Goal: Navigation & Orientation: Understand site structure

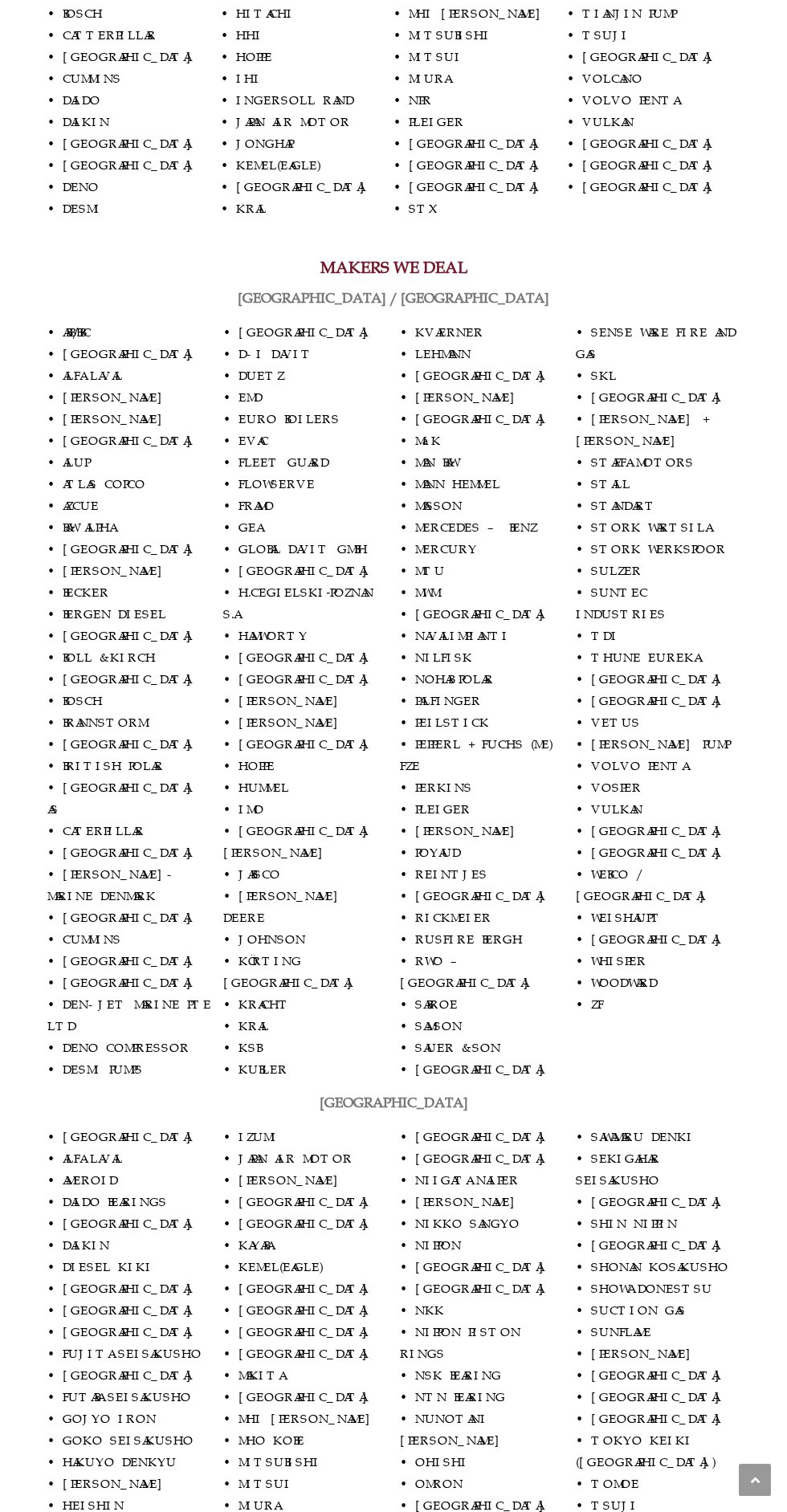
scroll to position [712, 0]
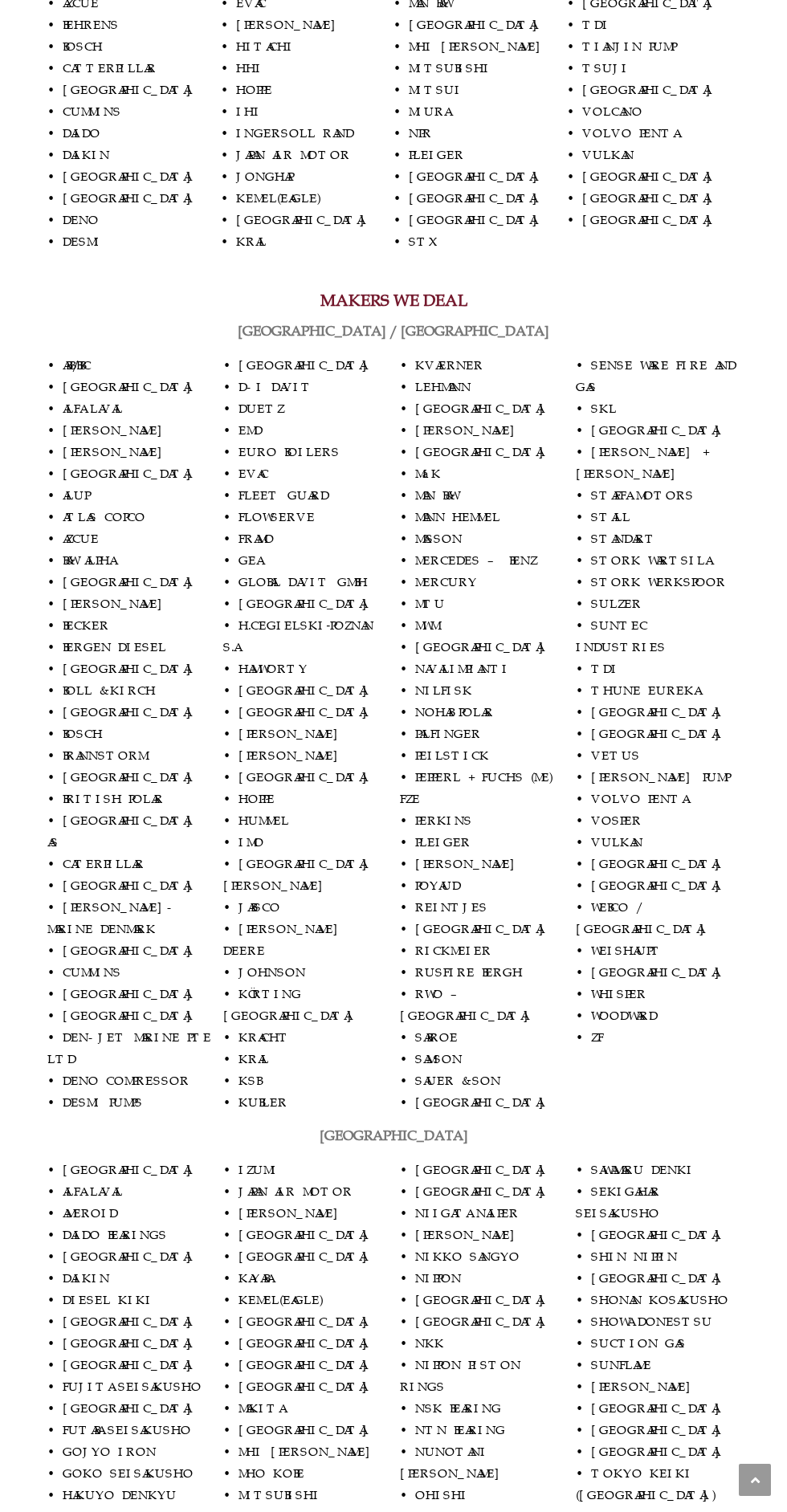
click at [495, 783] on p "• ABB/BBC • ALAMARIN • ALFA LAVAL • ALLEN • ALLISON • ALLWEILER • ALUP • ATLAS …" at bounding box center [393, 734] width 692 height 759
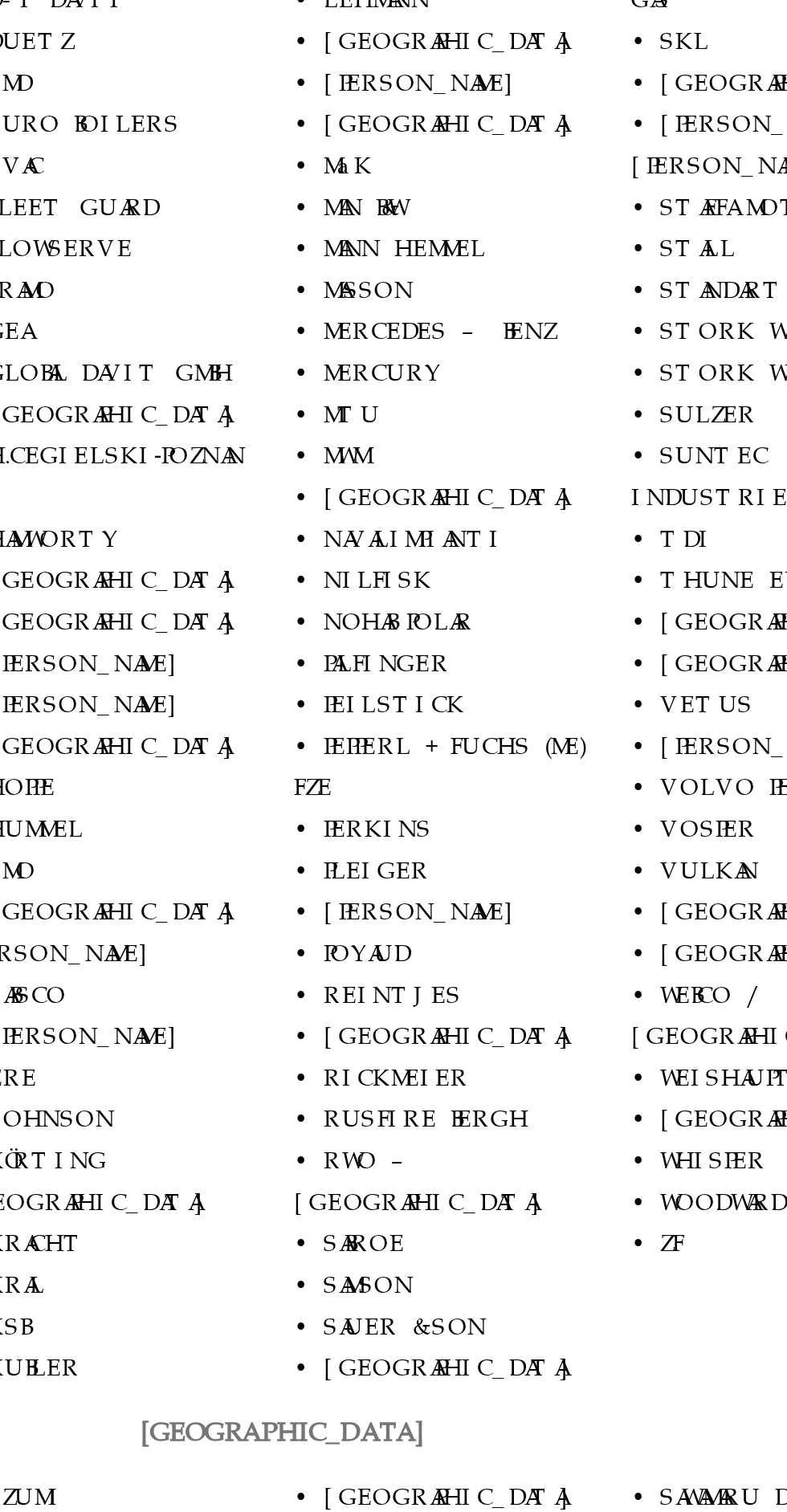
scroll to position [715, 0]
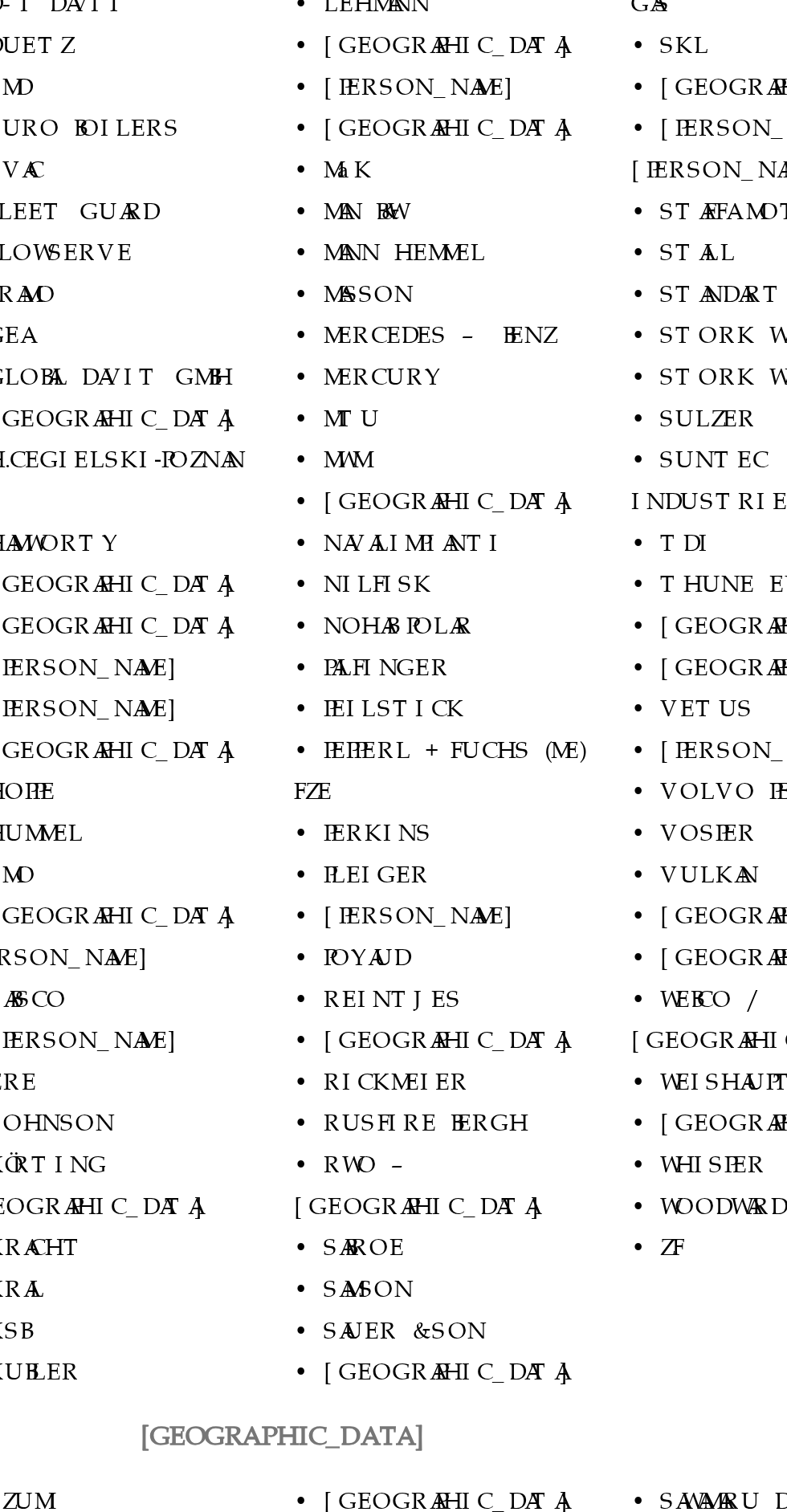
click at [474, 779] on p "• ABB/BBC • ALAMARIN • ALFA LAVAL • ALLEN • ALLISON • ALLWEILER • ALUP • ATLAS …" at bounding box center [393, 731] width 692 height 759
click at [512, 780] on p "• ABB/BBC • ALAMARIN • ALFA LAVAL • ALLEN • ALLISON • ALLWEILER • ALUP • ATLAS …" at bounding box center [393, 731] width 692 height 759
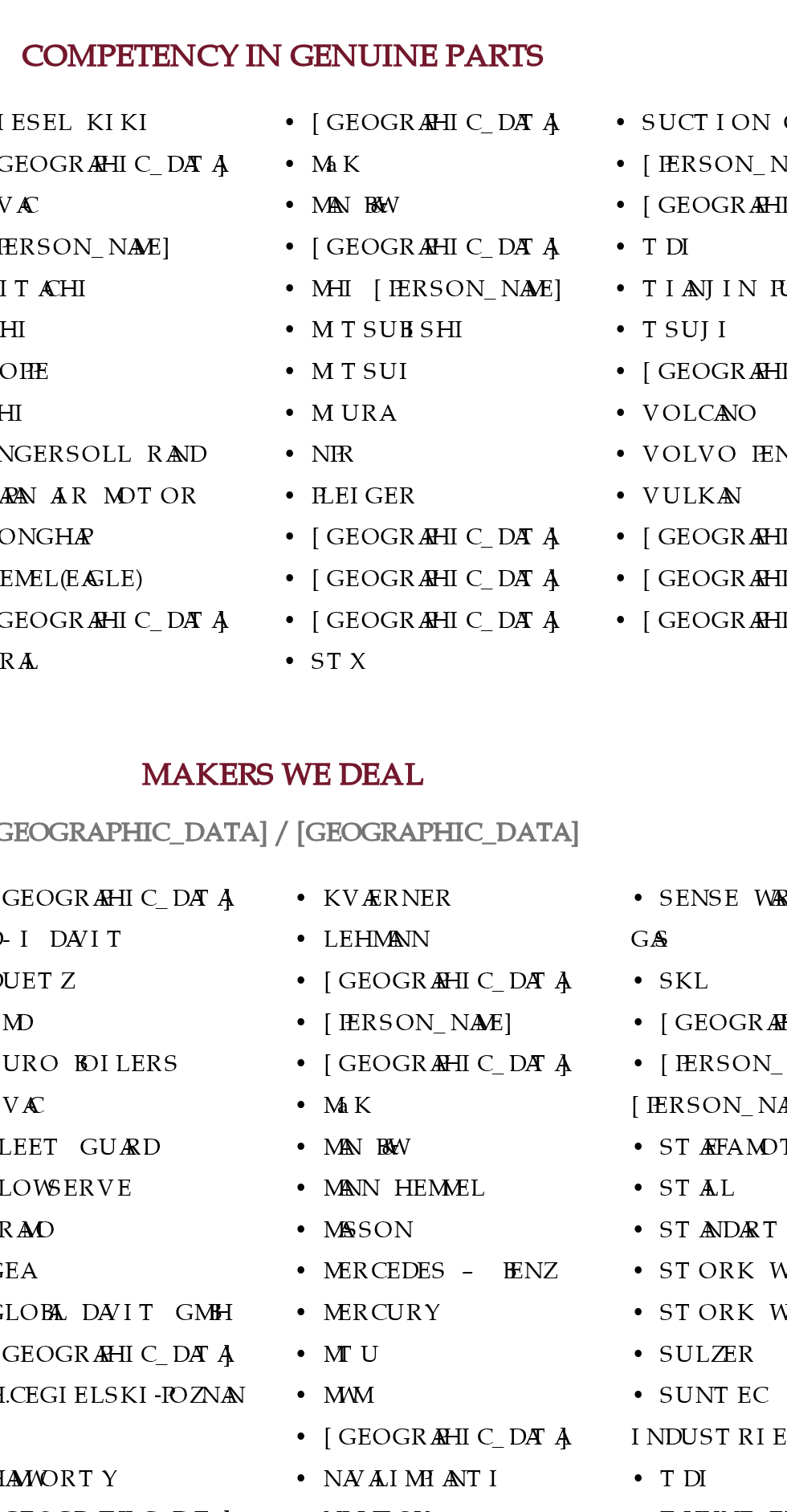
click at [435, 291] on p "• AKASAKA • AMEROID • AZCUE • BEHRENS • BOSCH • CATTERPILLAR • CROATIA • CUMMIN…" at bounding box center [393, 204] width 692 height 304
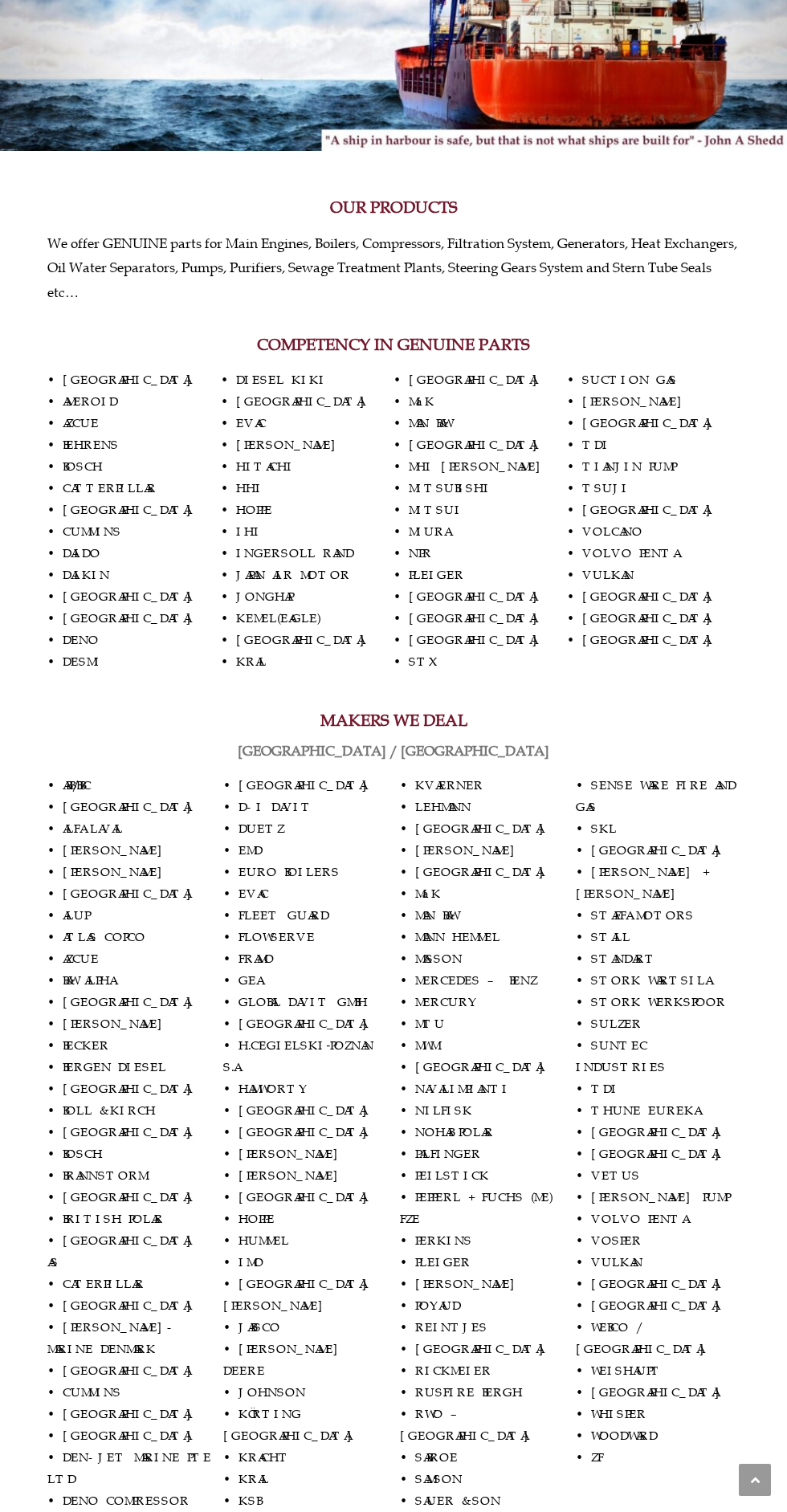
scroll to position [0, 0]
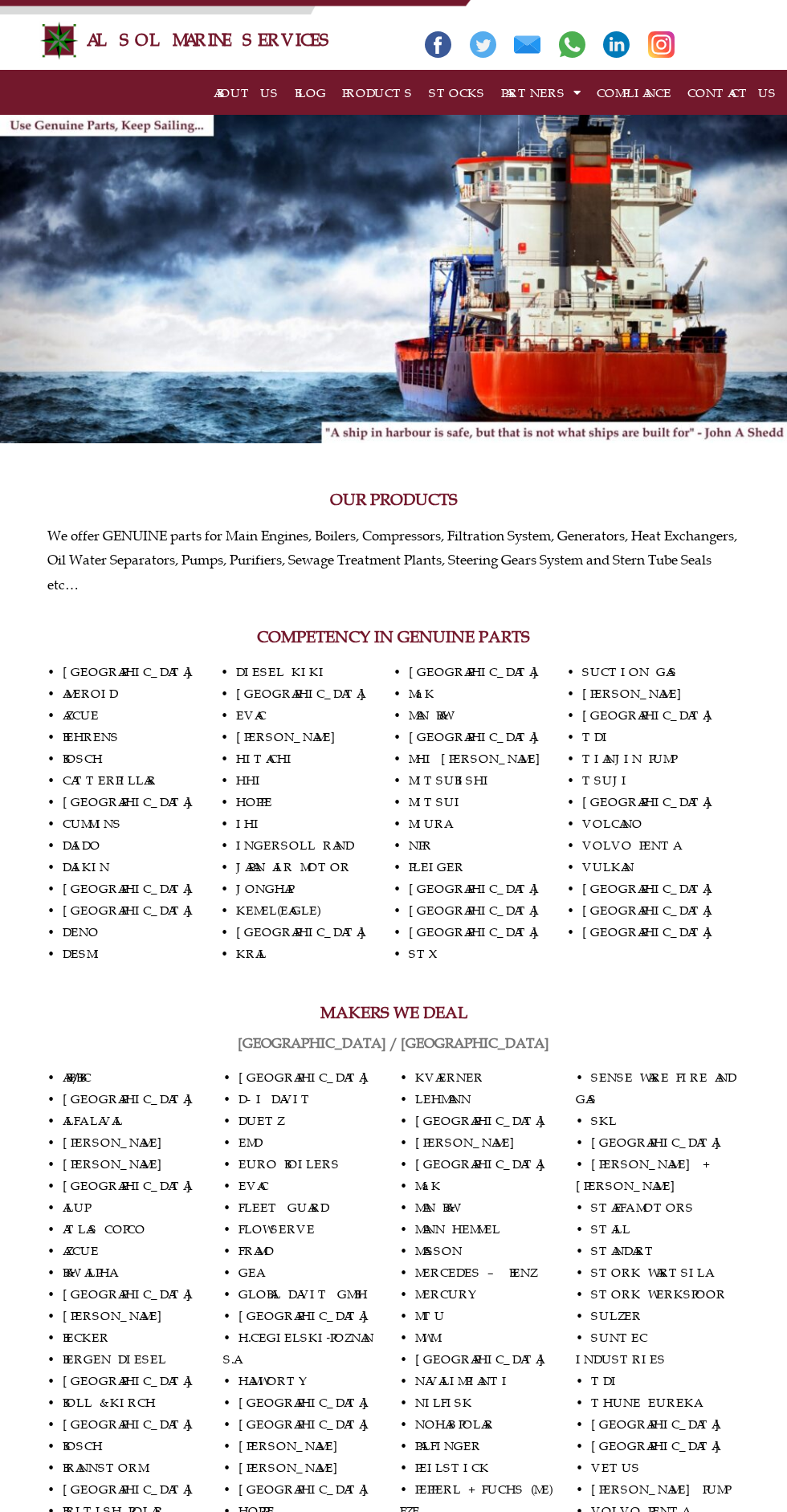
click at [568, 103] on span at bounding box center [573, 93] width 15 height 28
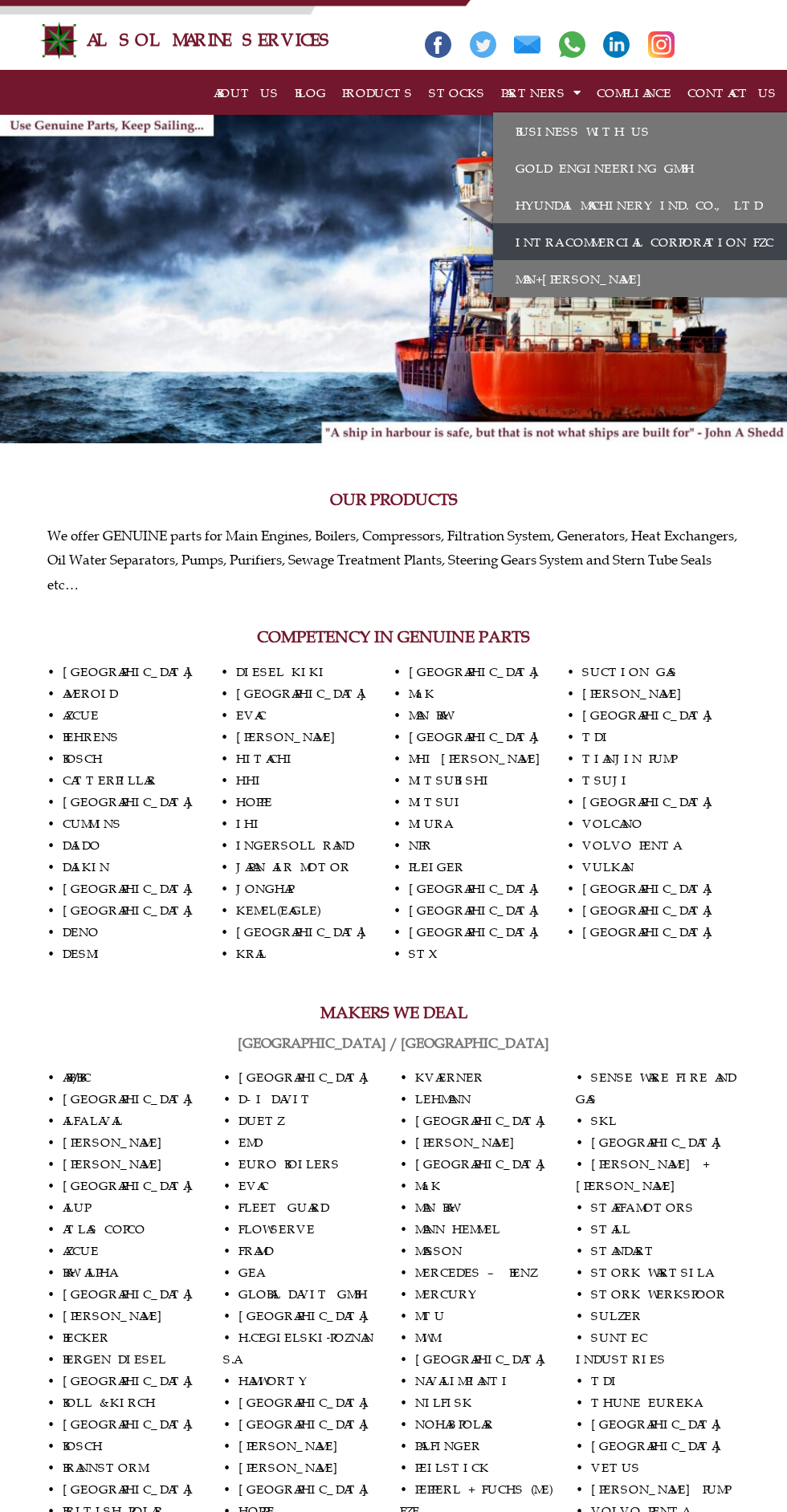
click at [604, 243] on link "INTRA COMMERCIAL CORPORATION FZC" at bounding box center [642, 242] width 297 height 37
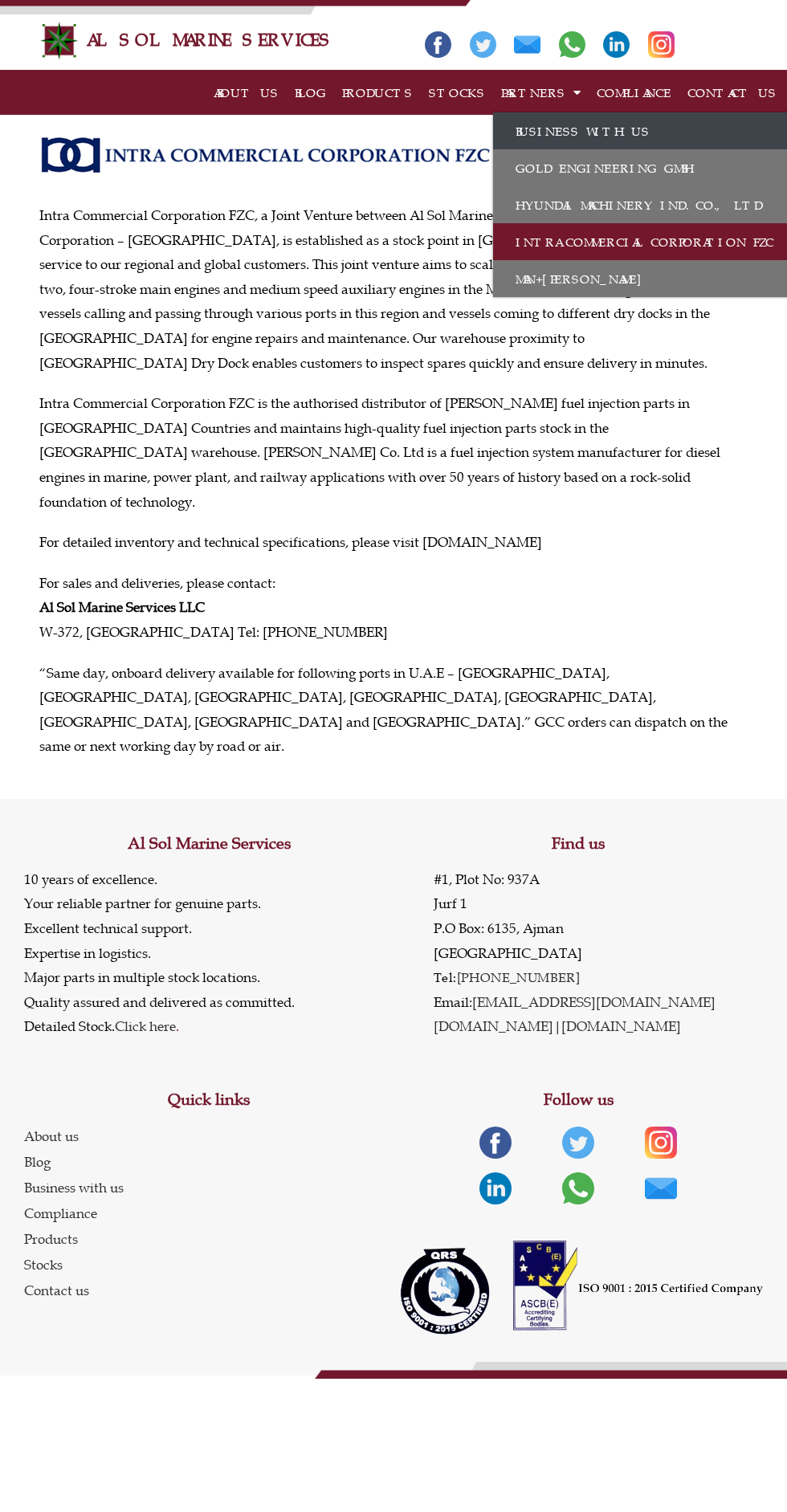
click at [548, 138] on link "BUSINESS WITH US" at bounding box center [642, 131] width 297 height 37
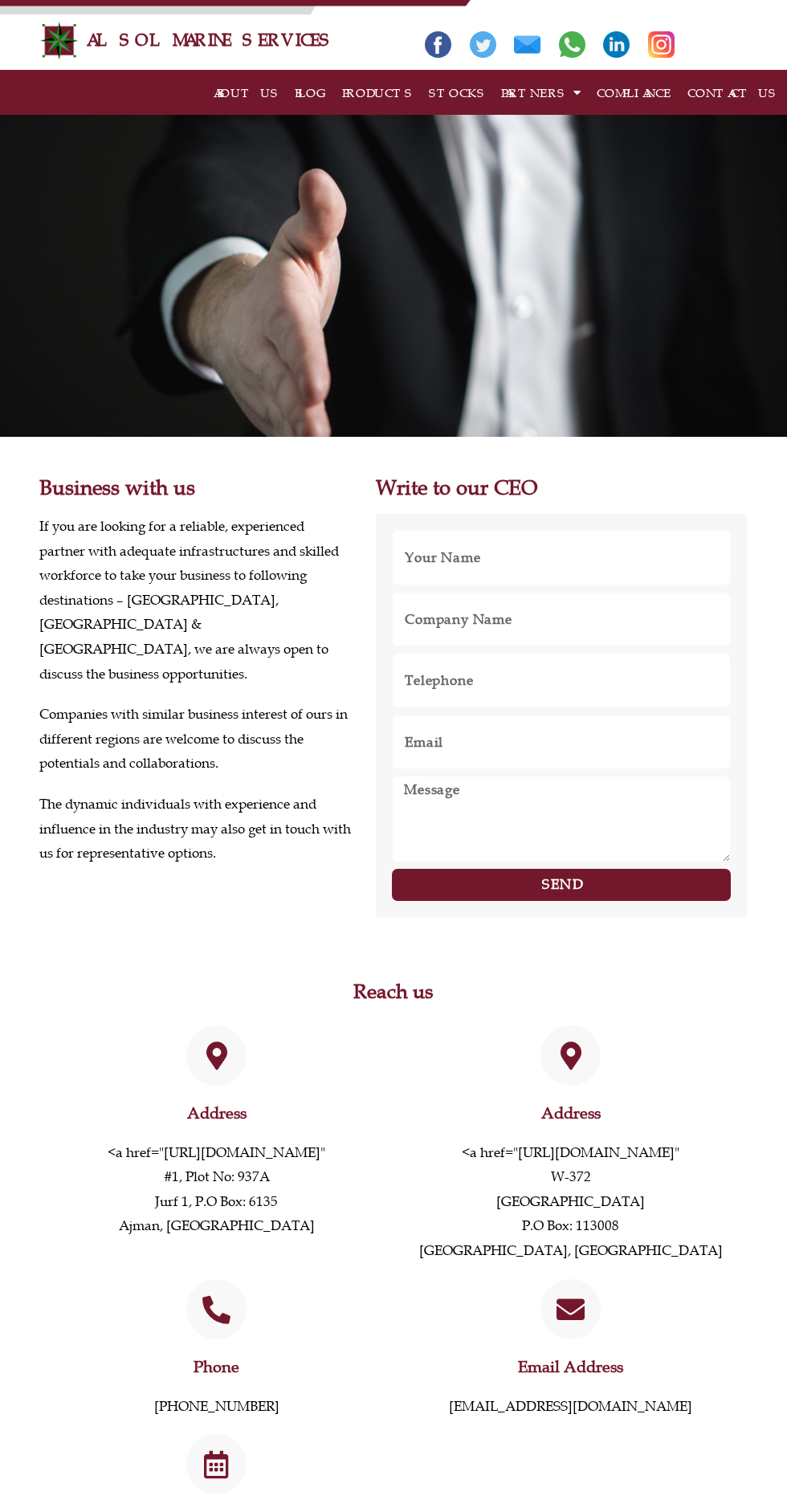
click at [558, 109] on link "PARTNERS" at bounding box center [540, 93] width 95 height 40
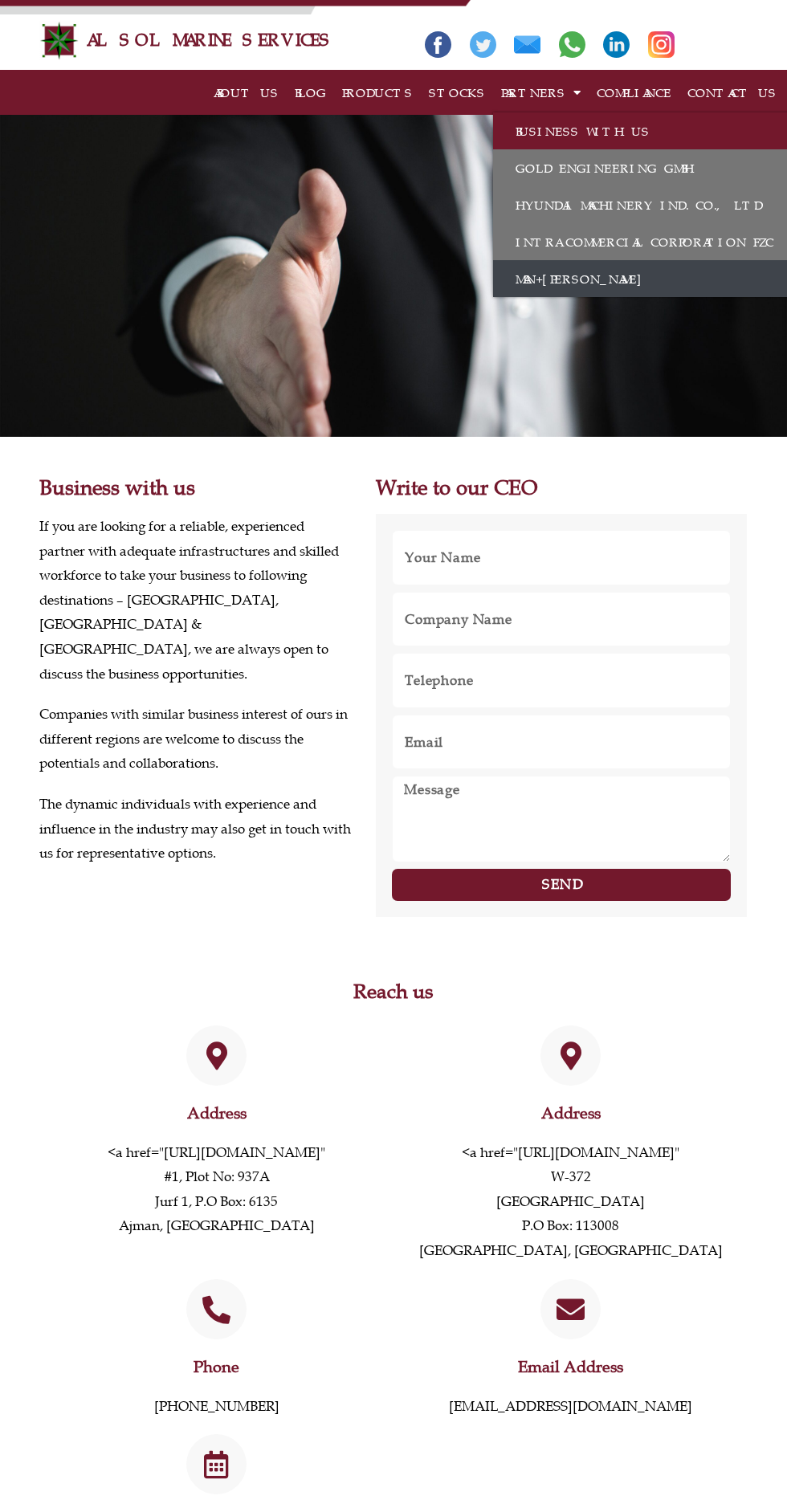
click at [518, 280] on link "MAN+[PERSON_NAME]" at bounding box center [642, 279] width 297 height 37
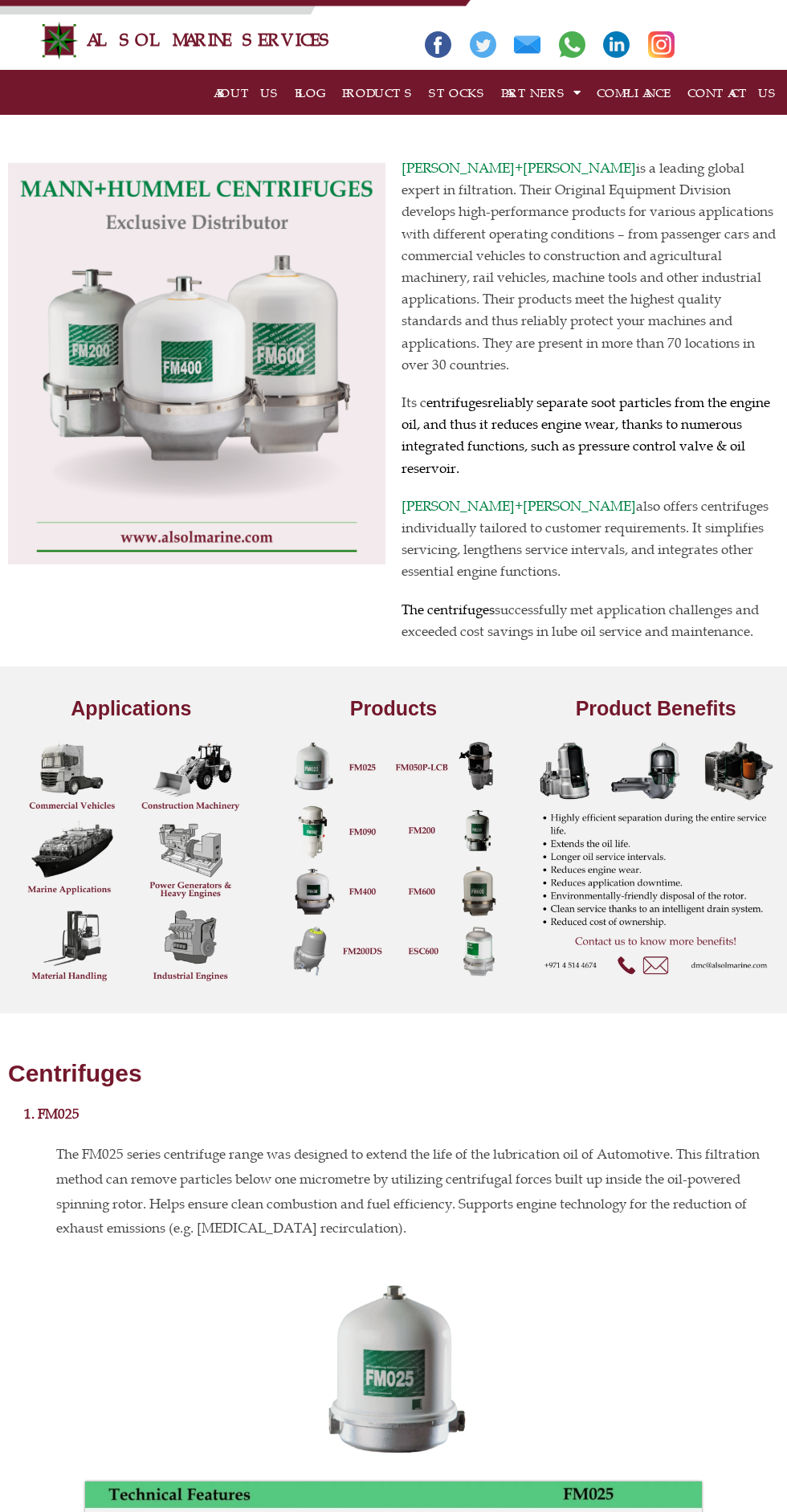
click at [527, 96] on link "PARTNERS" at bounding box center [540, 93] width 95 height 40
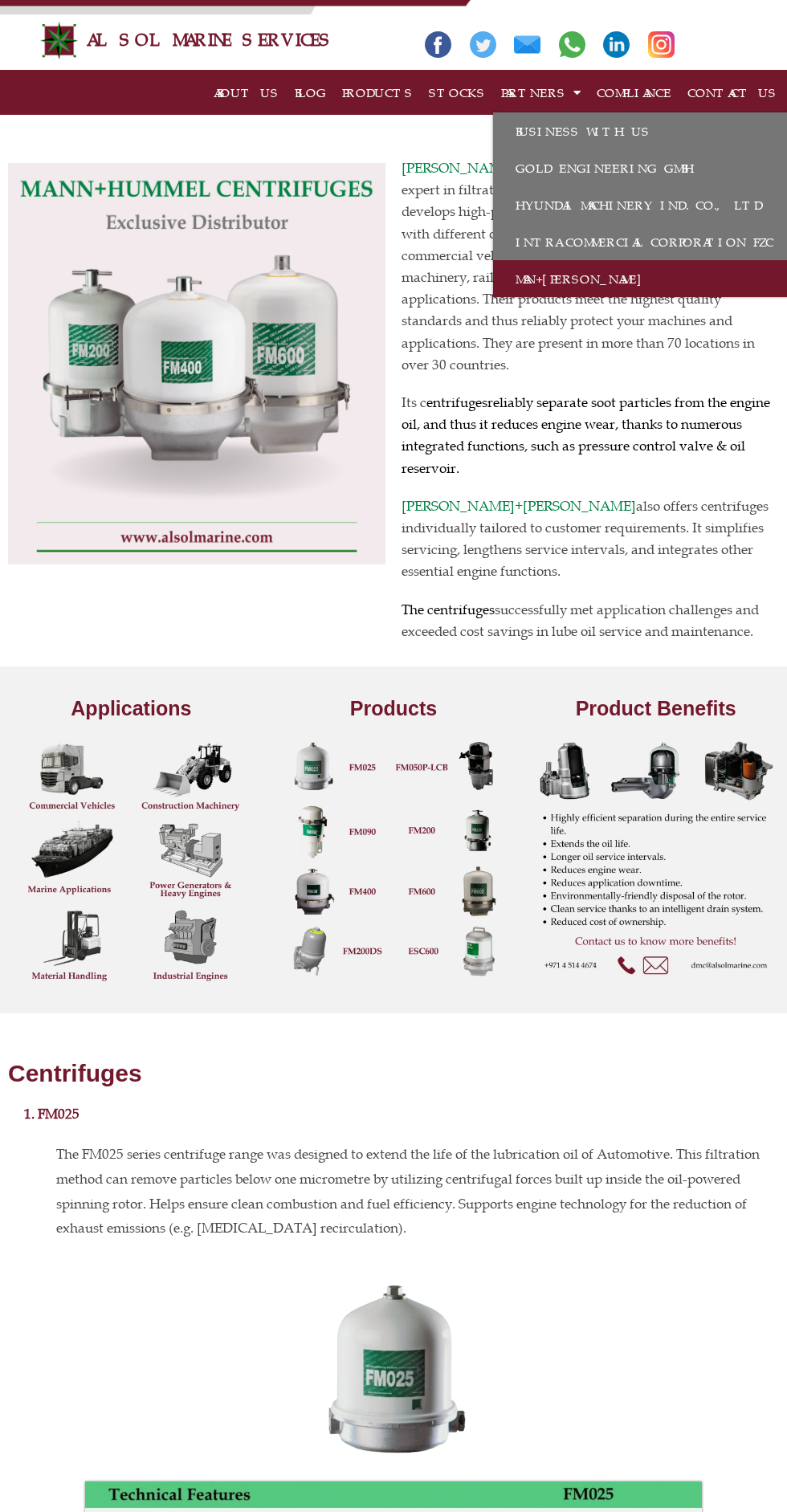
click at [640, 99] on link "COMPLIANCE" at bounding box center [634, 93] width 91 height 40
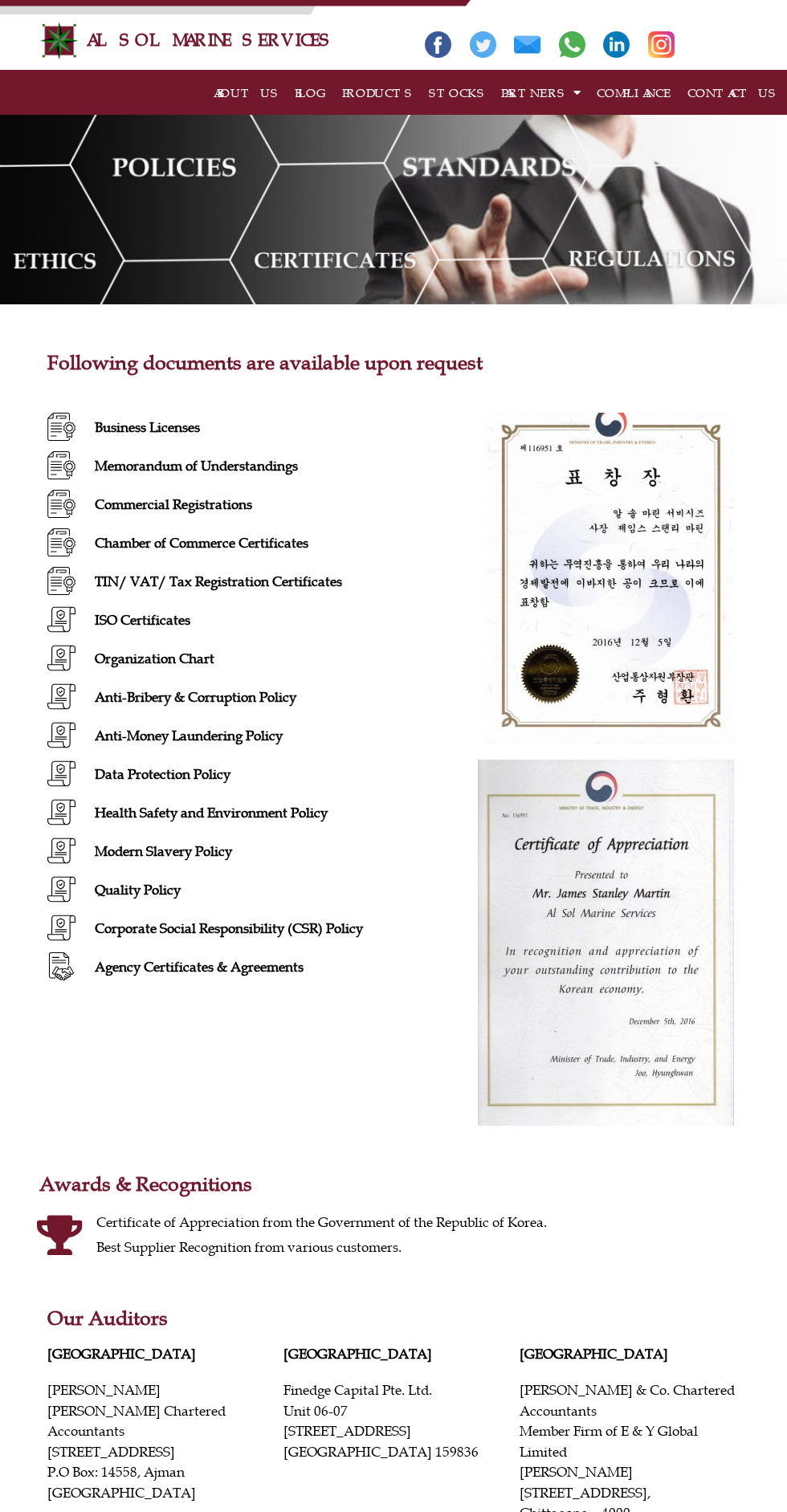
click at [313, 109] on link "BLOG" at bounding box center [310, 93] width 47 height 40
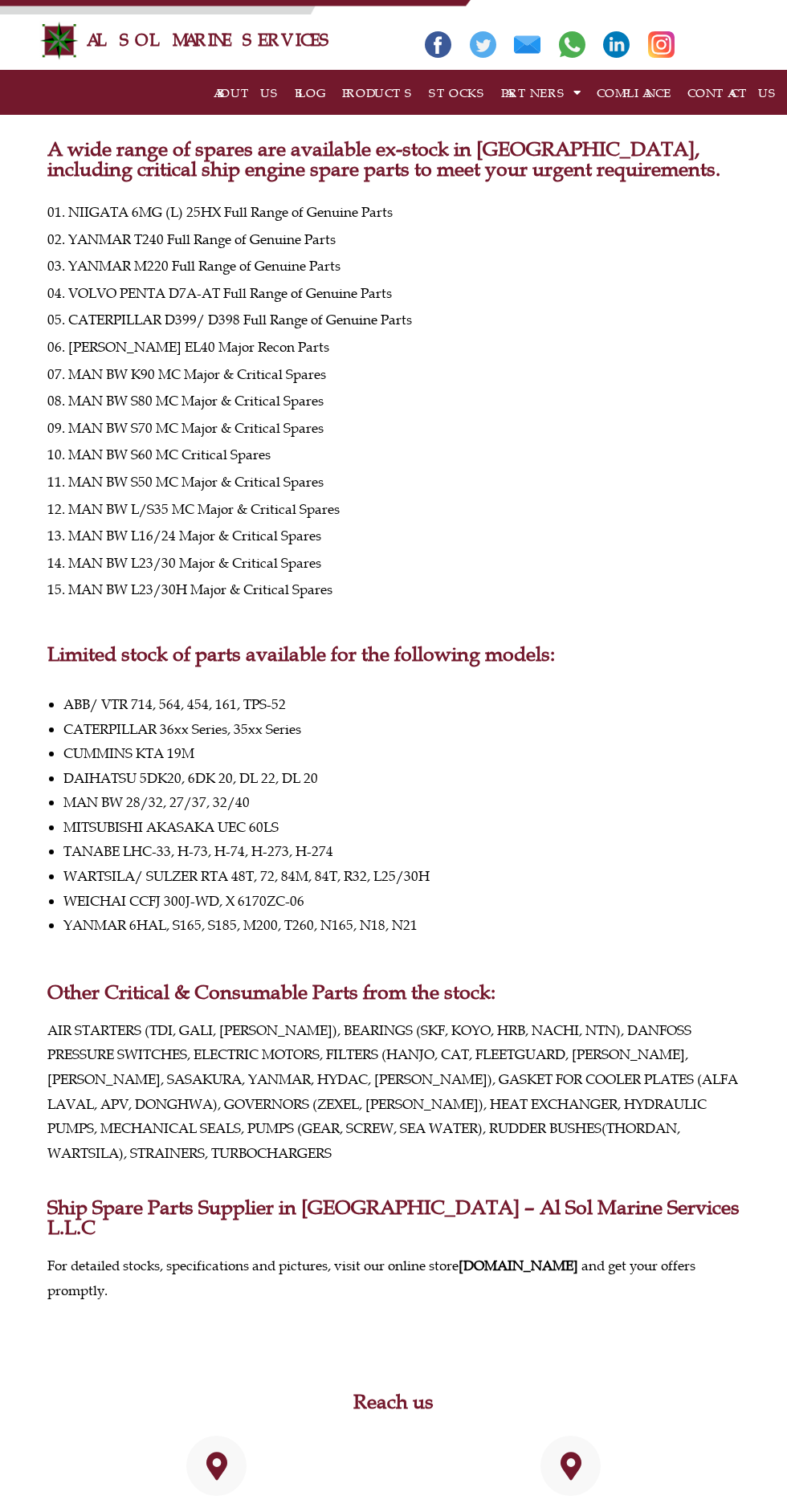
click at [711, 92] on link "CONTACT US" at bounding box center [731, 93] width 105 height 40
